Goal: Task Accomplishment & Management: Manage account settings

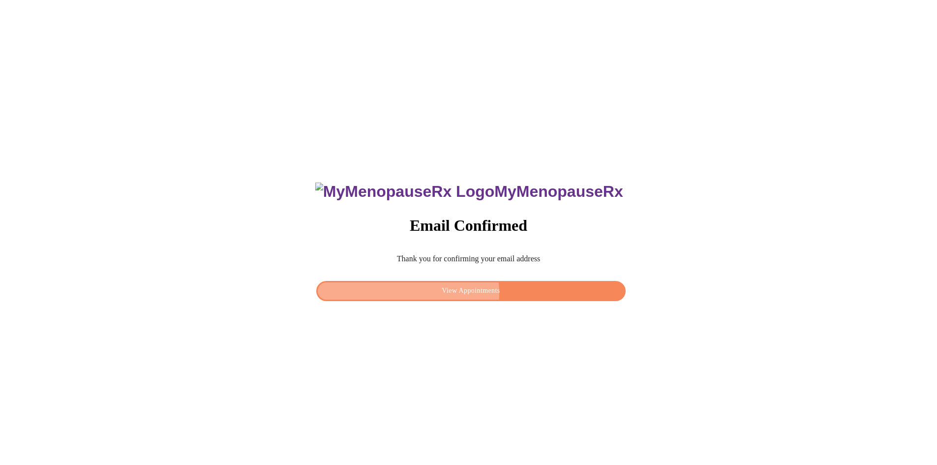
click at [472, 290] on span "View Appointments" at bounding box center [471, 291] width 286 height 12
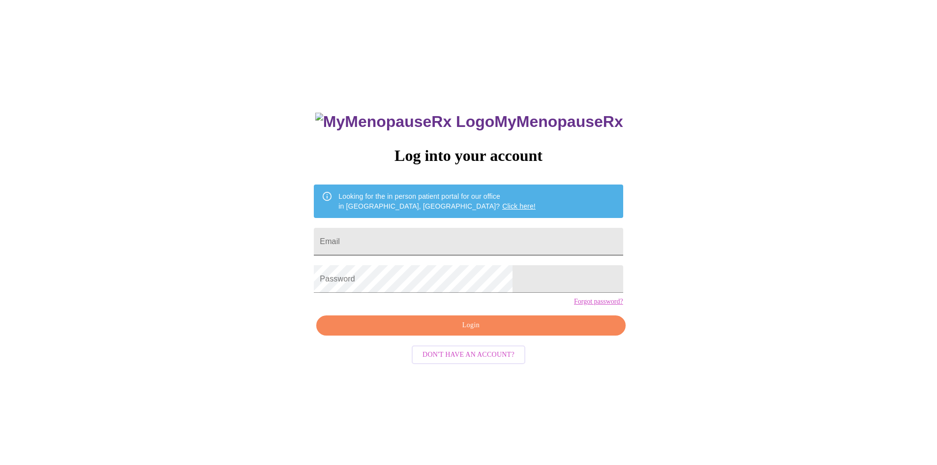
click at [429, 239] on input "Email" at bounding box center [468, 242] width 309 height 28
type input "[EMAIL_ADDRESS][DOMAIN_NAME]"
click at [333, 282] on div "MyMenopauseRx Log into your account Looking for the in person patient portal fo…" at bounding box center [468, 283] width 929 height 558
click at [467, 332] on span "Login" at bounding box center [471, 325] width 286 height 12
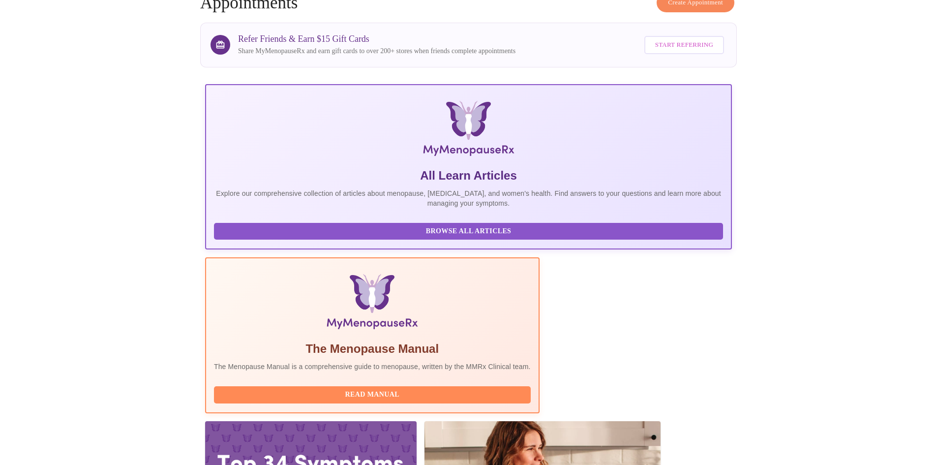
scroll to position [74, 0]
